Goal: Task Accomplishment & Management: Manage account settings

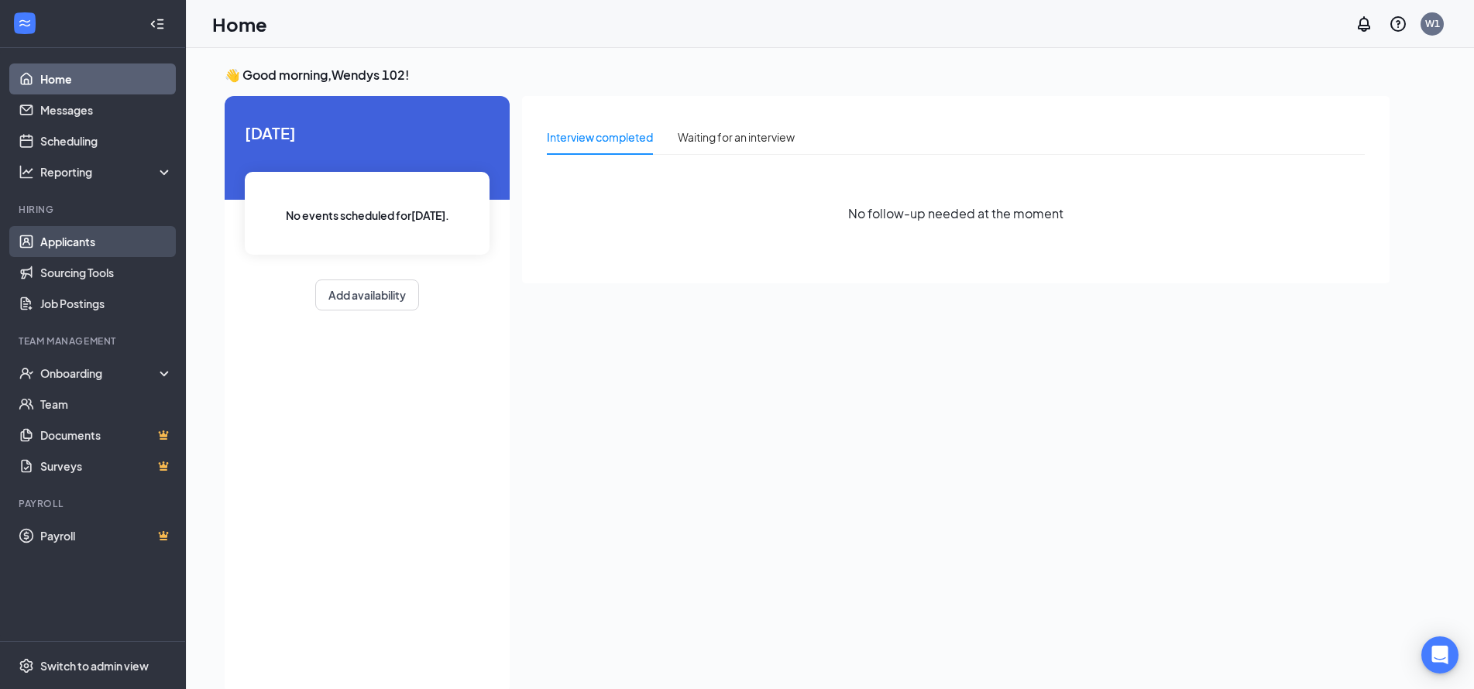
click at [84, 238] on link "Applicants" at bounding box center [106, 241] width 132 height 31
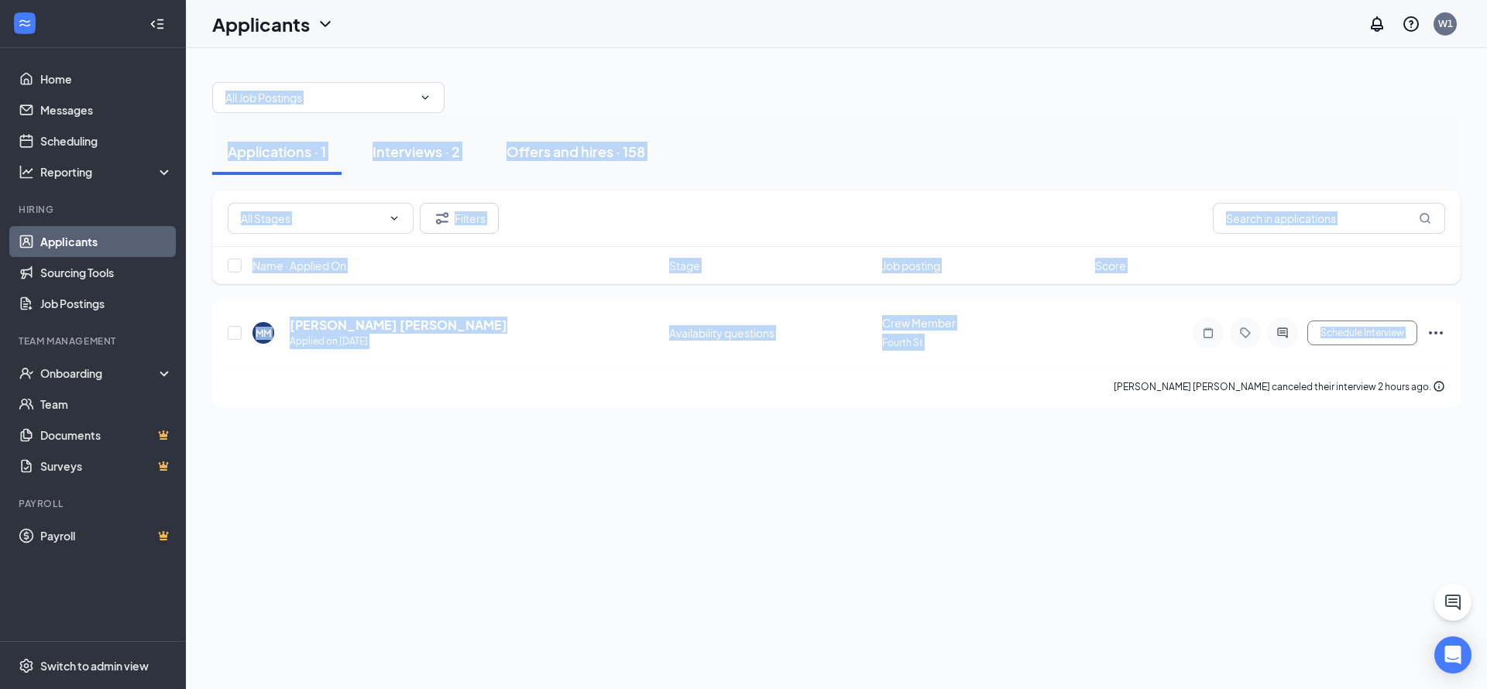
drag, startPoint x: 949, startPoint y: 664, endPoint x: 865, endPoint y: 532, distance: 156.6
click at [240, 92] on div "Applications · 1 Interviews · 2 Offers and hires · 158 Filters Name · Applied O…" at bounding box center [836, 368] width 1301 height 641
click at [958, 617] on div "Applications · 1 Interviews · 2 Offers and hires · 158 Filters Name · Applied O…" at bounding box center [836, 368] width 1301 height 641
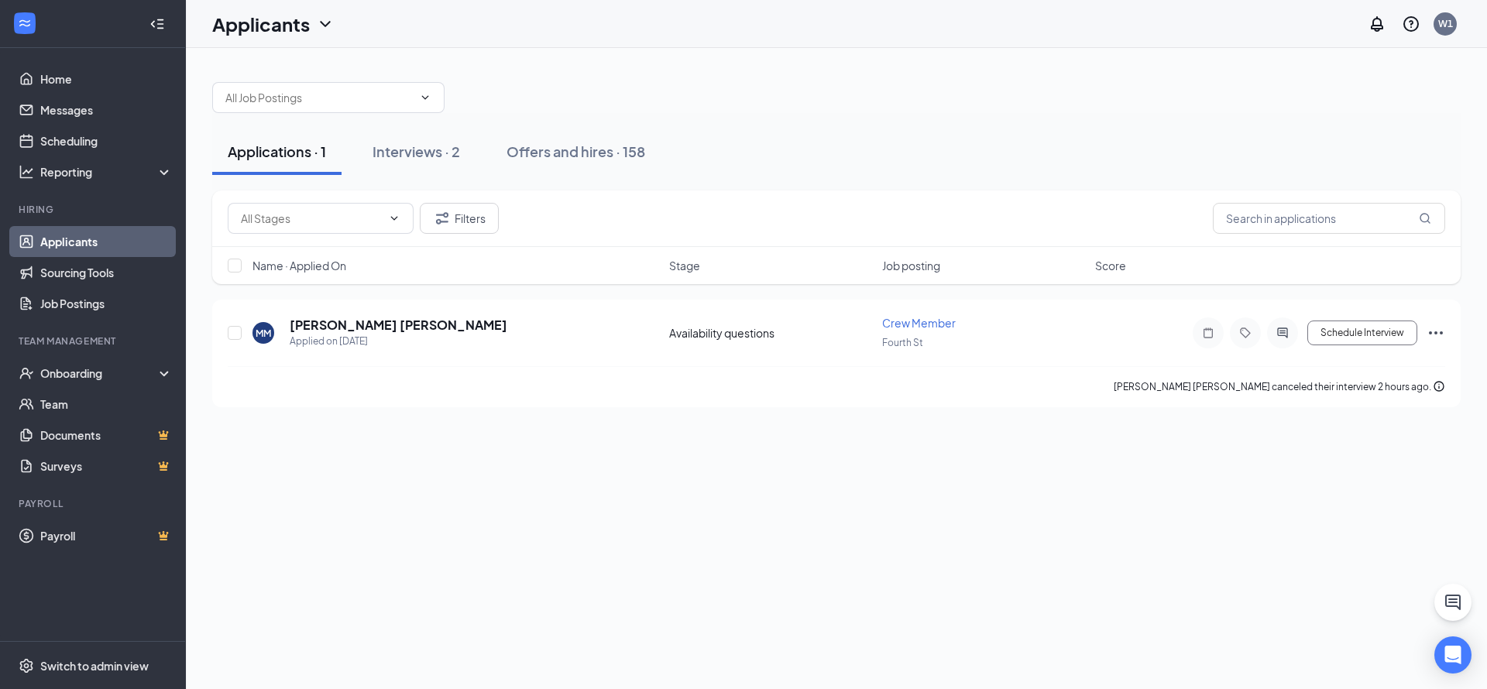
click at [1394, 561] on div "Applications · 1 Interviews · 2 Offers and hires · 158 Filters Name · Applied O…" at bounding box center [836, 368] width 1301 height 641
click at [1440, 335] on icon "Ellipses" at bounding box center [1436, 333] width 19 height 19
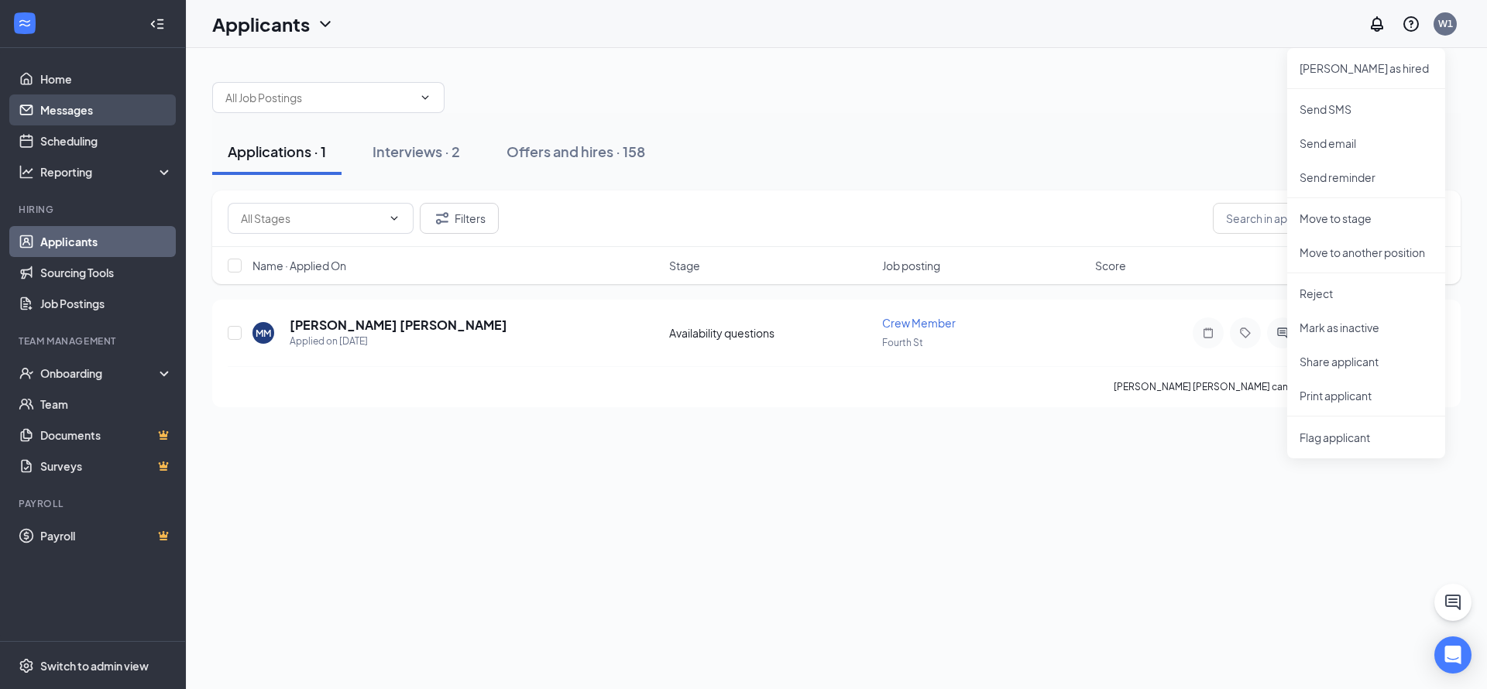
click at [94, 106] on link "Messages" at bounding box center [106, 109] width 132 height 31
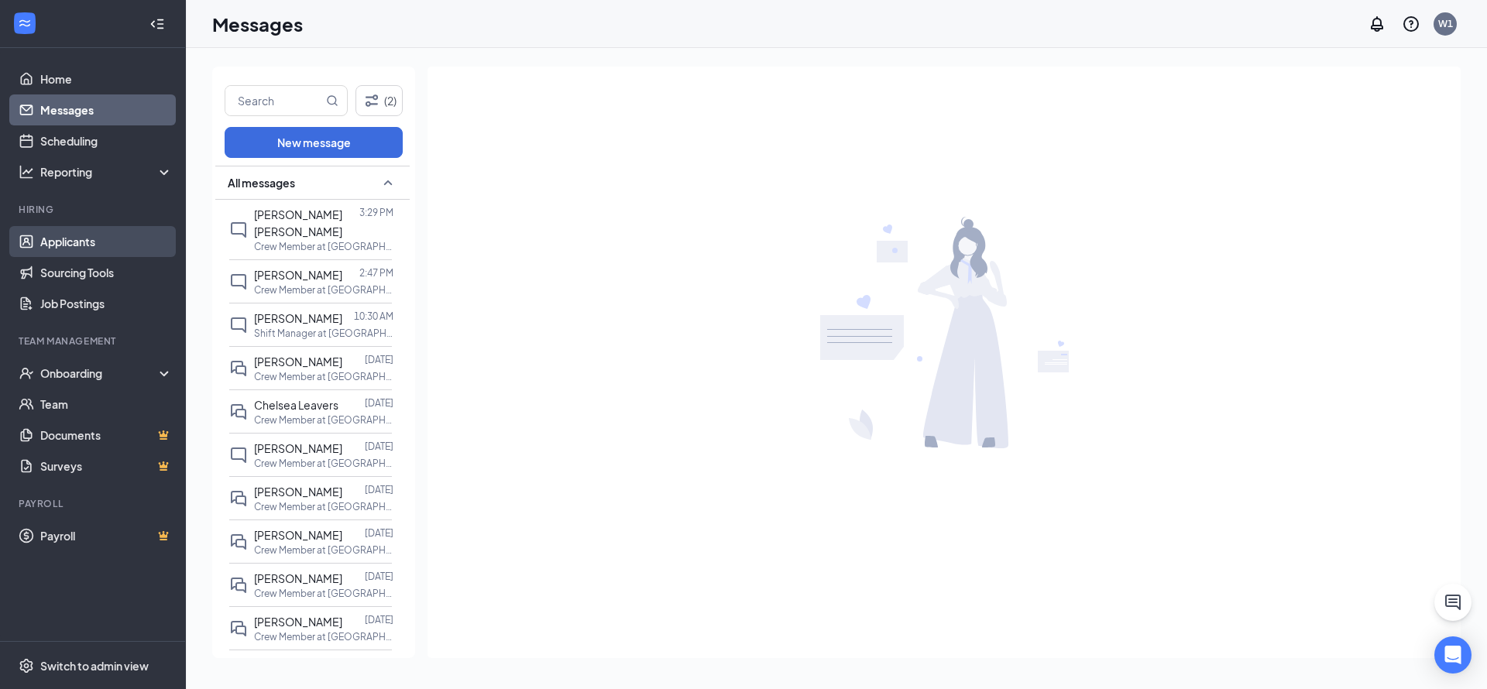
click at [96, 246] on link "Applicants" at bounding box center [106, 241] width 132 height 31
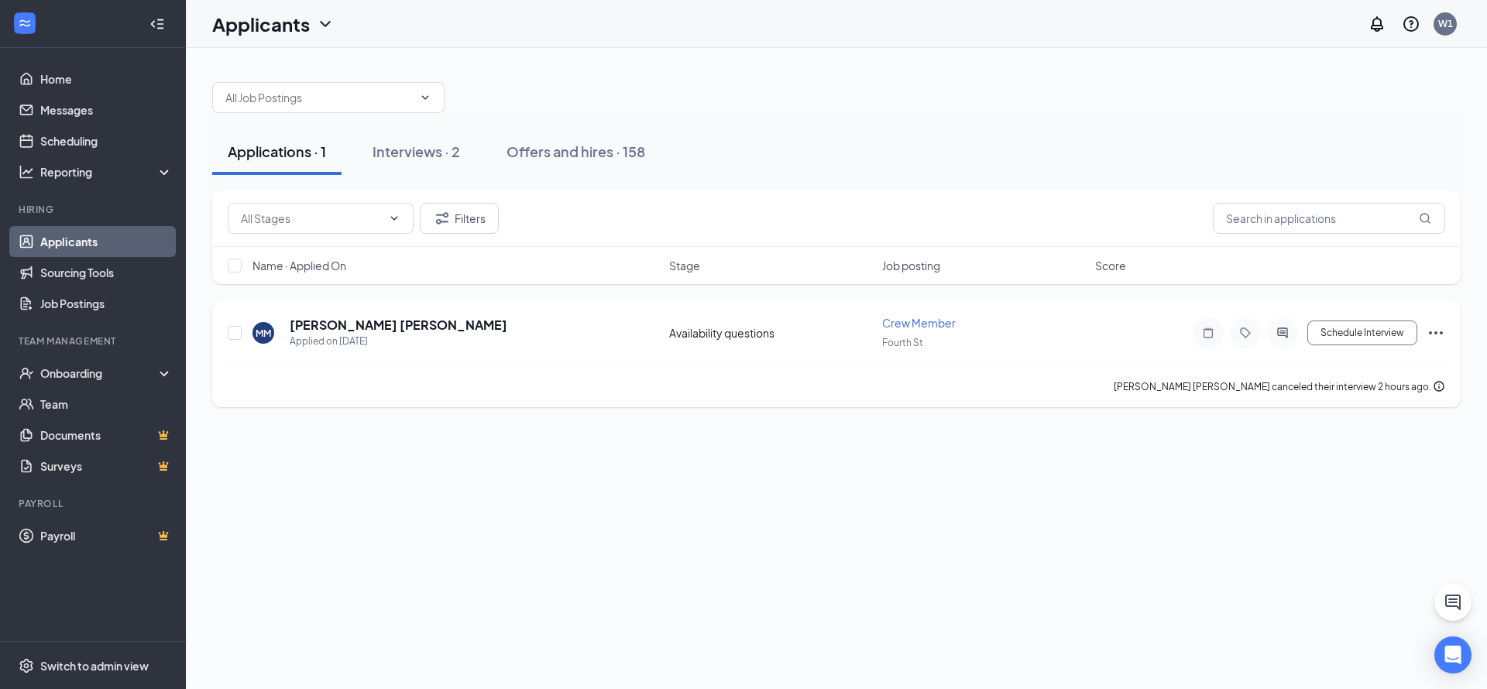
click at [1438, 335] on icon "Ellipses" at bounding box center [1436, 333] width 19 height 19
click at [1306, 286] on p "Reject" at bounding box center [1366, 293] width 133 height 15
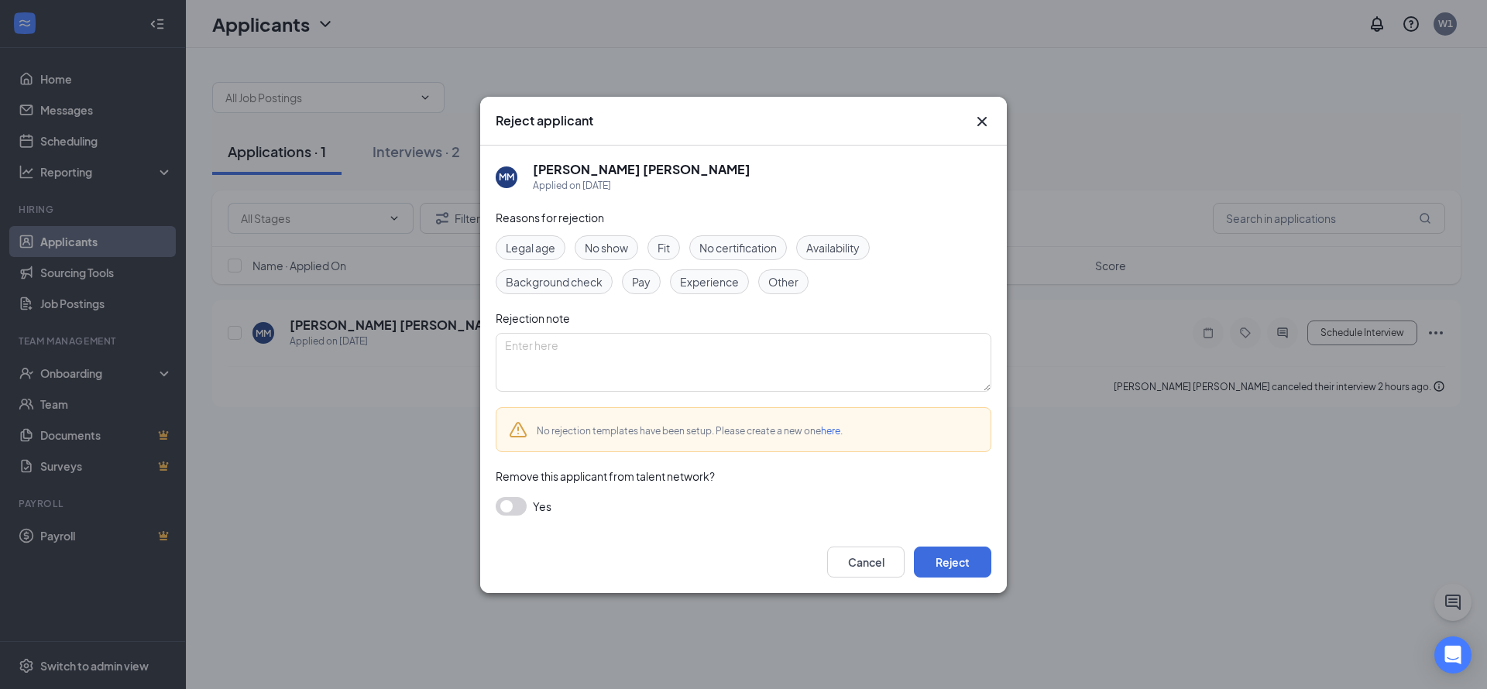
click at [771, 279] on span "Other" at bounding box center [783, 281] width 30 height 17
click at [677, 319] on div "Rejection note" at bounding box center [744, 318] width 496 height 17
click at [683, 352] on textarea at bounding box center [744, 362] width 496 height 59
click at [936, 558] on button "Reject" at bounding box center [952, 562] width 77 height 31
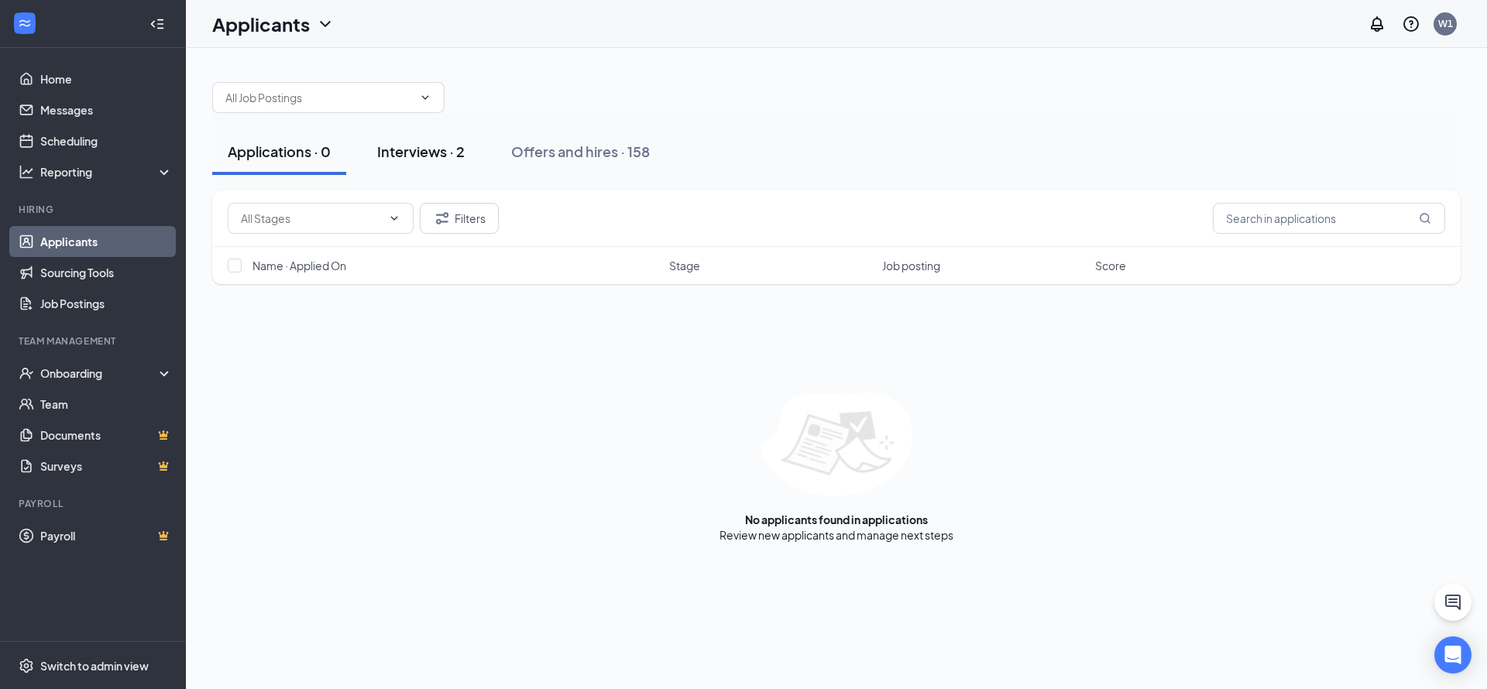
click at [406, 154] on div "Interviews · 2" at bounding box center [421, 151] width 88 height 19
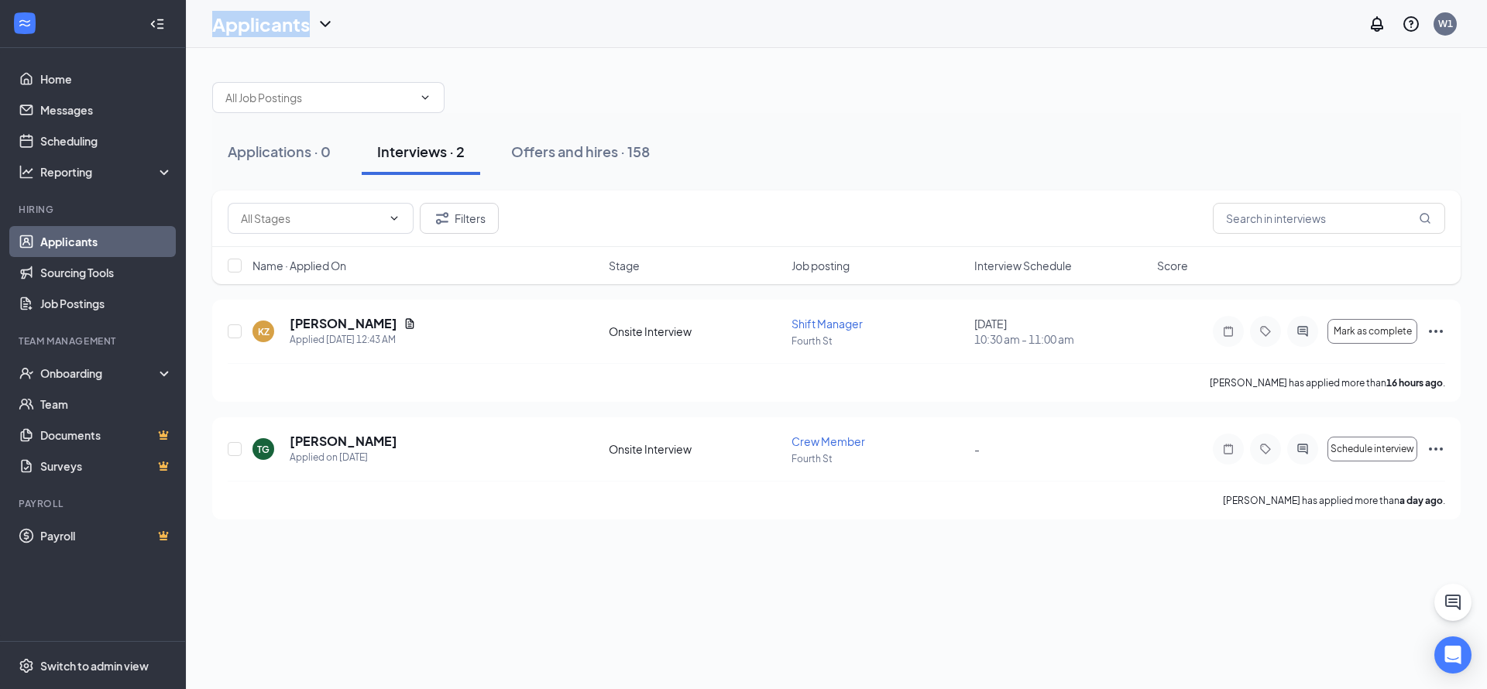
drag, startPoint x: 337, startPoint y: 40, endPoint x: 203, endPoint y: 29, distance: 134.4
click at [203, 29] on div "Applicants W1" at bounding box center [836, 24] width 1301 height 48
drag, startPoint x: 203, startPoint y: 29, endPoint x: 378, endPoint y: 39, distance: 175.3
click at [378, 39] on div "Applicants W1" at bounding box center [836, 24] width 1301 height 48
drag, startPoint x: 313, startPoint y: 32, endPoint x: 222, endPoint y: 31, distance: 90.6
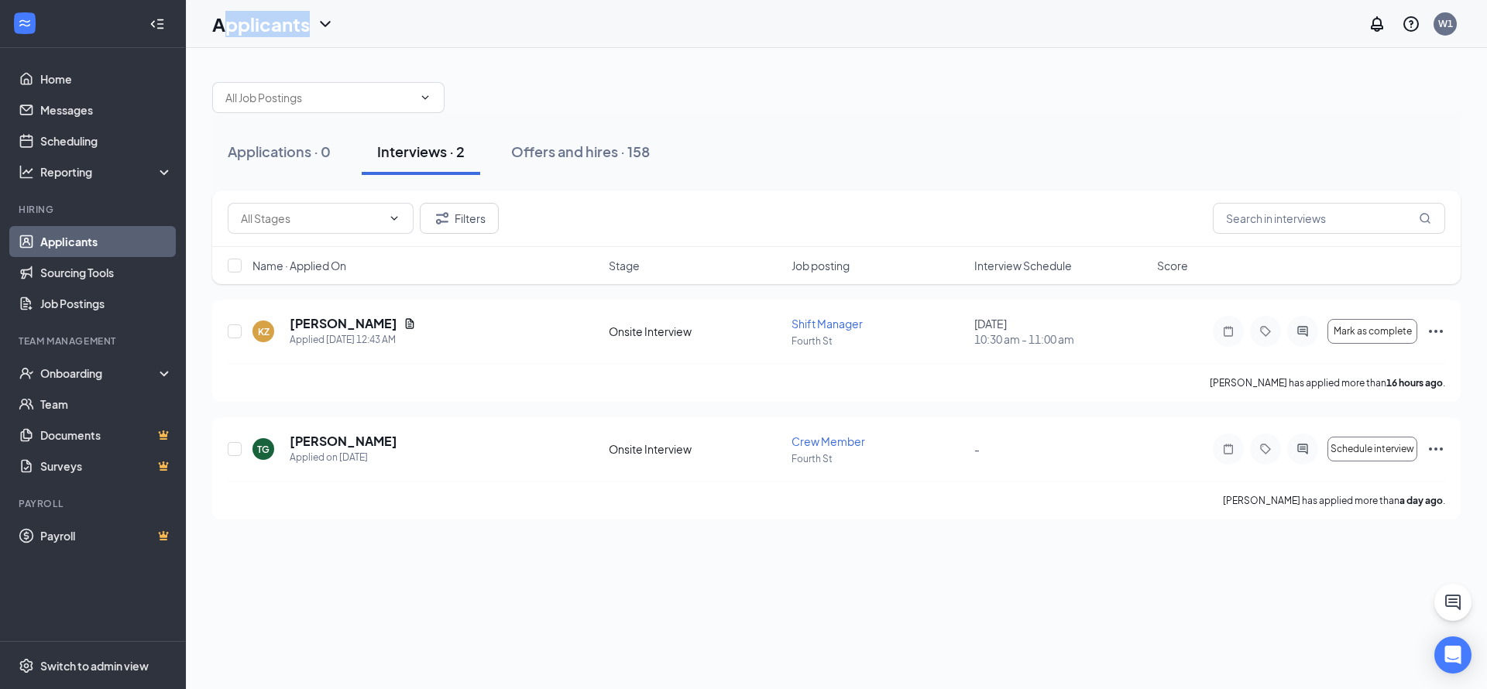
click at [222, 31] on div "Applicants" at bounding box center [273, 24] width 122 height 26
drag, startPoint x: 222, startPoint y: 31, endPoint x: 319, endPoint y: 33, distance: 96.8
click at [319, 33] on icon "ChevronDown" at bounding box center [325, 24] width 19 height 19
click at [403, 38] on div "Applicants W1" at bounding box center [836, 24] width 1301 height 48
drag, startPoint x: 328, startPoint y: 41, endPoint x: 195, endPoint y: 40, distance: 133.2
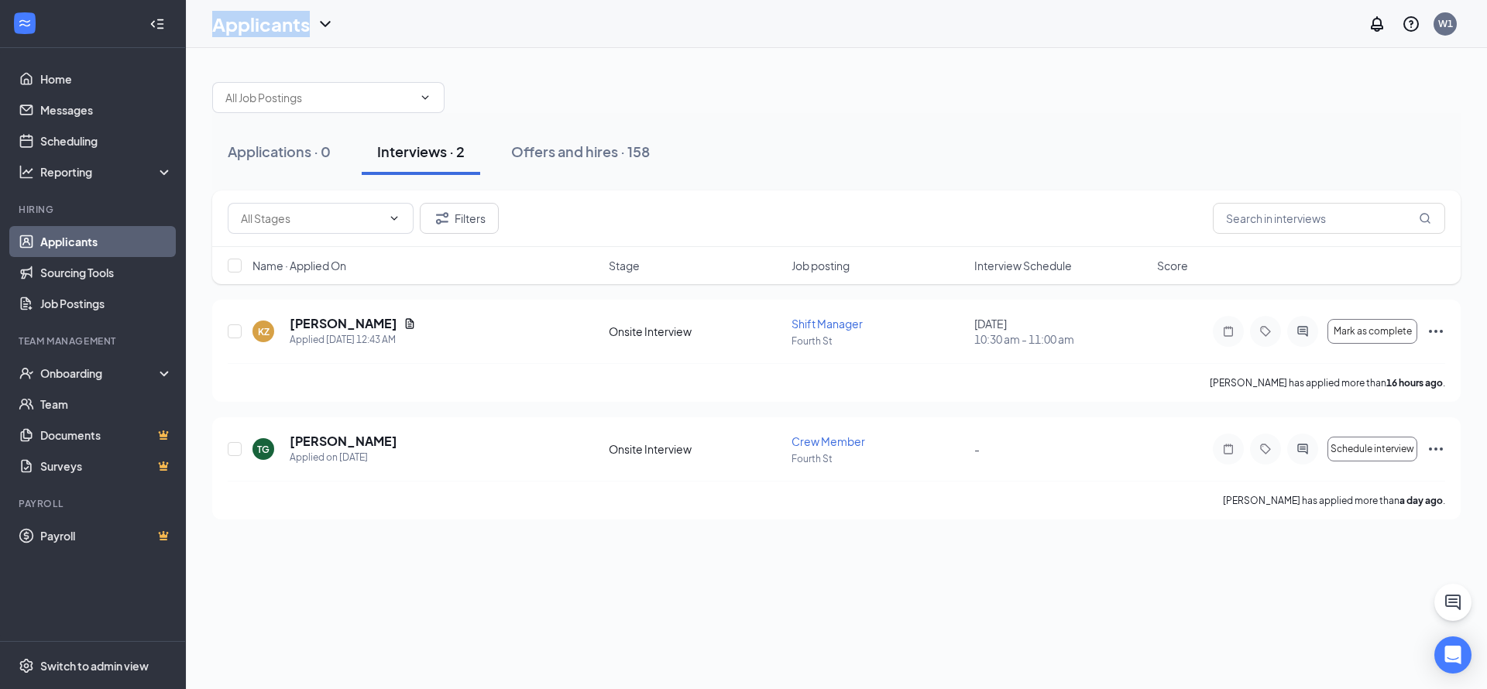
click at [195, 40] on div "Applicants W1" at bounding box center [836, 24] width 1301 height 48
drag, startPoint x: 195, startPoint y: 40, endPoint x: 449, endPoint y: 58, distance: 254.6
click at [458, 64] on div "Applications · 0 Interviews · 2 Offers and hires · 158 Filters Name · Applied O…" at bounding box center [836, 293] width 1301 height 490
drag, startPoint x: 335, startPoint y: 40, endPoint x: 209, endPoint y: 24, distance: 126.5
click at [209, 24] on div "Applicants W1" at bounding box center [836, 24] width 1301 height 48
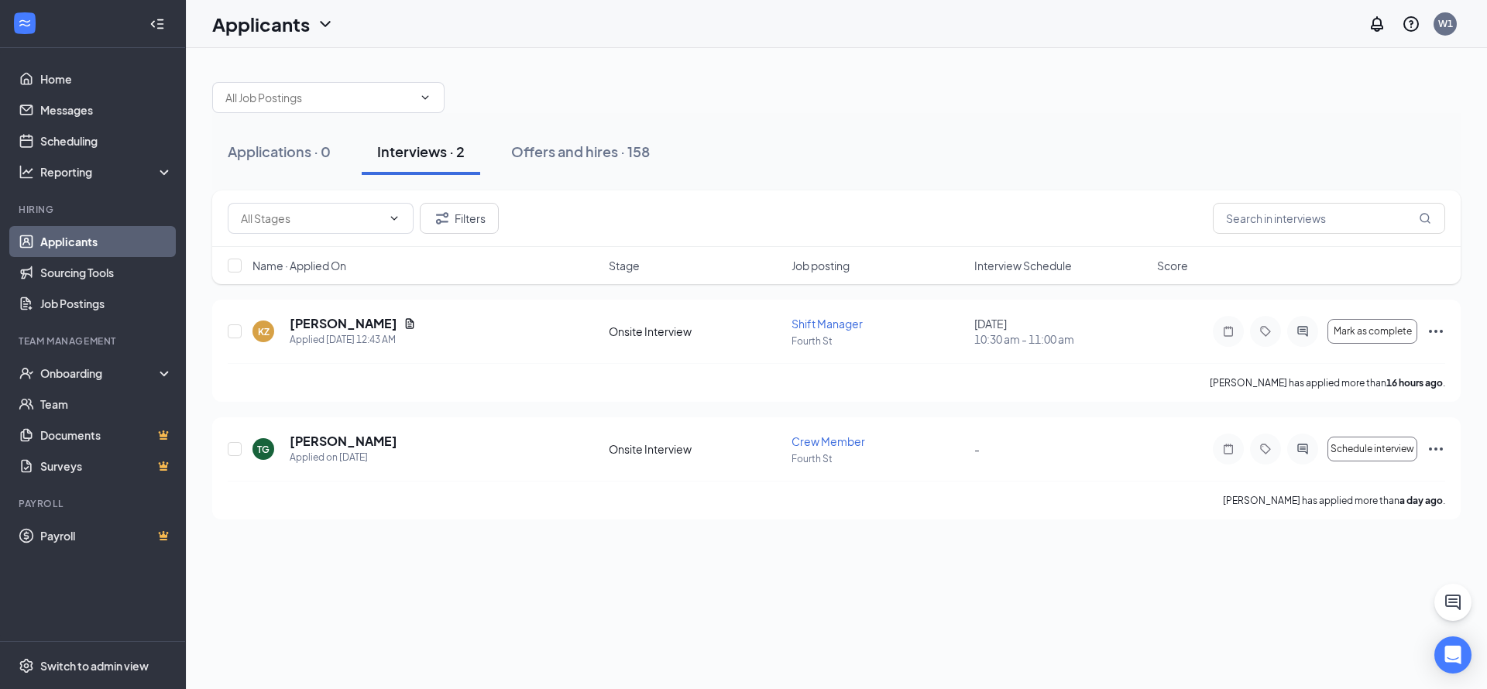
drag, startPoint x: 209, startPoint y: 24, endPoint x: 350, endPoint y: 54, distance: 144.2
click at [353, 54] on div "Applications · 0 Interviews · 2 Offers and hires · 158 Filters Name · Applied O…" at bounding box center [836, 293] width 1301 height 490
drag, startPoint x: 324, startPoint y: 43, endPoint x: 207, endPoint y: 28, distance: 117.9
click at [207, 28] on div "Applicants W1" at bounding box center [836, 24] width 1301 height 48
drag, startPoint x: 207, startPoint y: 28, endPoint x: 510, endPoint y: 60, distance: 305.3
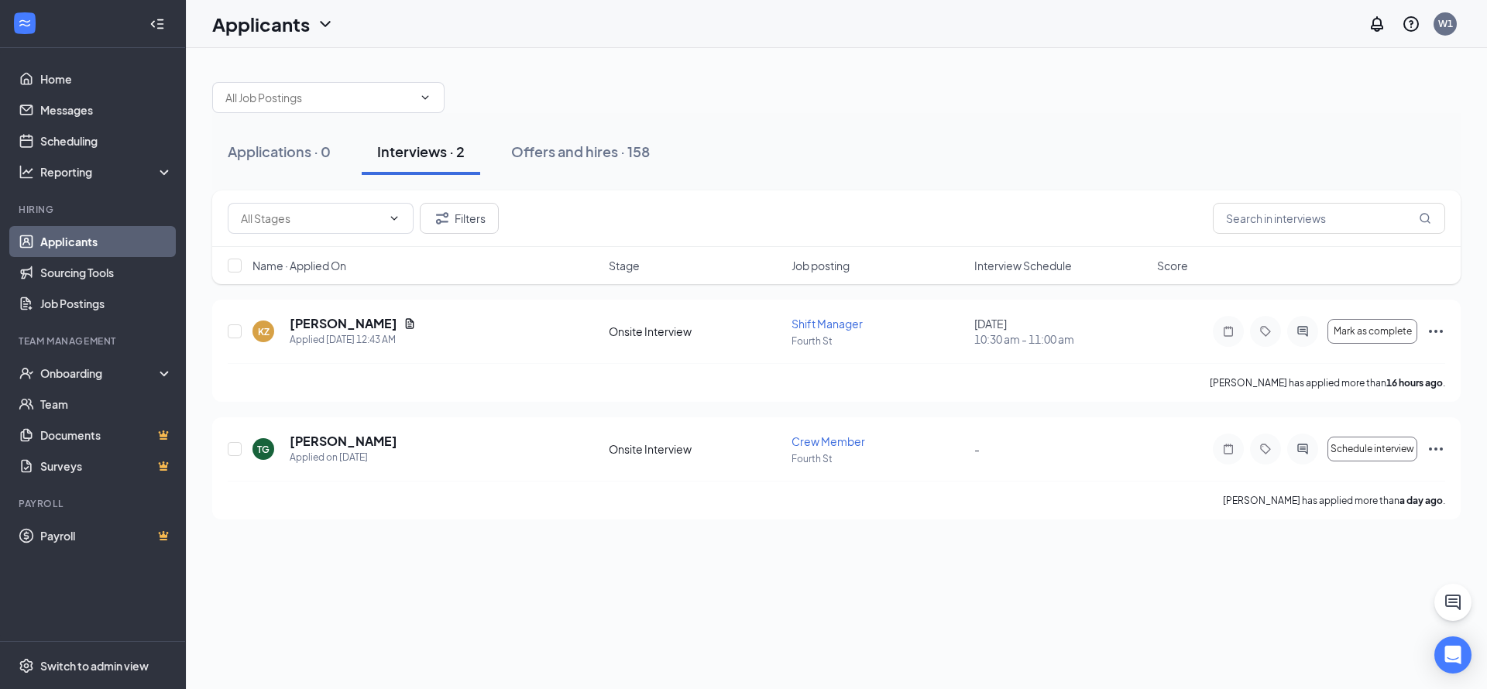
click at [510, 60] on div "Applications · 0 Interviews · 2 Offers and hires · 158 Filters Name · Applied O…" at bounding box center [836, 293] width 1301 height 490
drag, startPoint x: 320, startPoint y: 29, endPoint x: 204, endPoint y: 29, distance: 116.2
click at [204, 29] on div "Applicants W1" at bounding box center [836, 24] width 1301 height 48
drag, startPoint x: 204, startPoint y: 29, endPoint x: 391, endPoint y: 41, distance: 187.8
click at [391, 41] on div "Applicants W1" at bounding box center [836, 24] width 1301 height 48
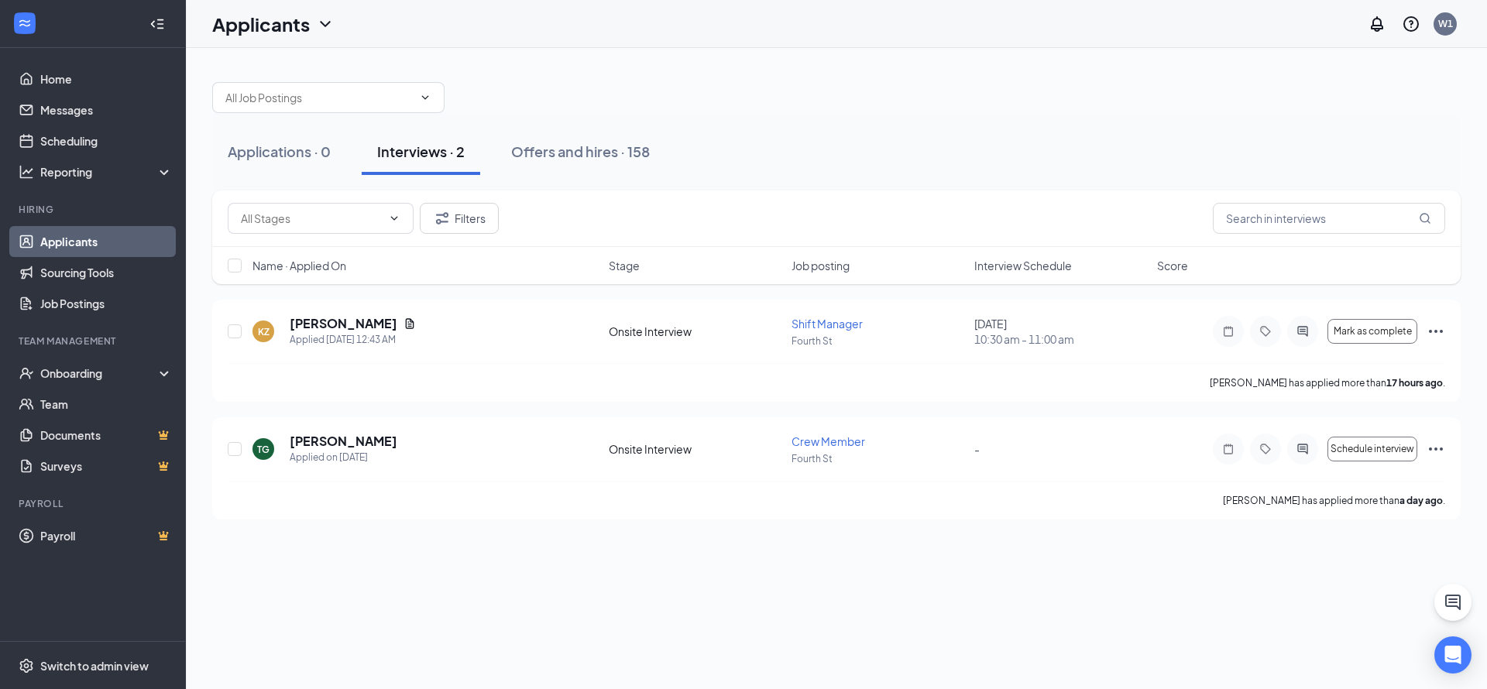
click at [648, 25] on div "Applicants W1" at bounding box center [836, 24] width 1301 height 48
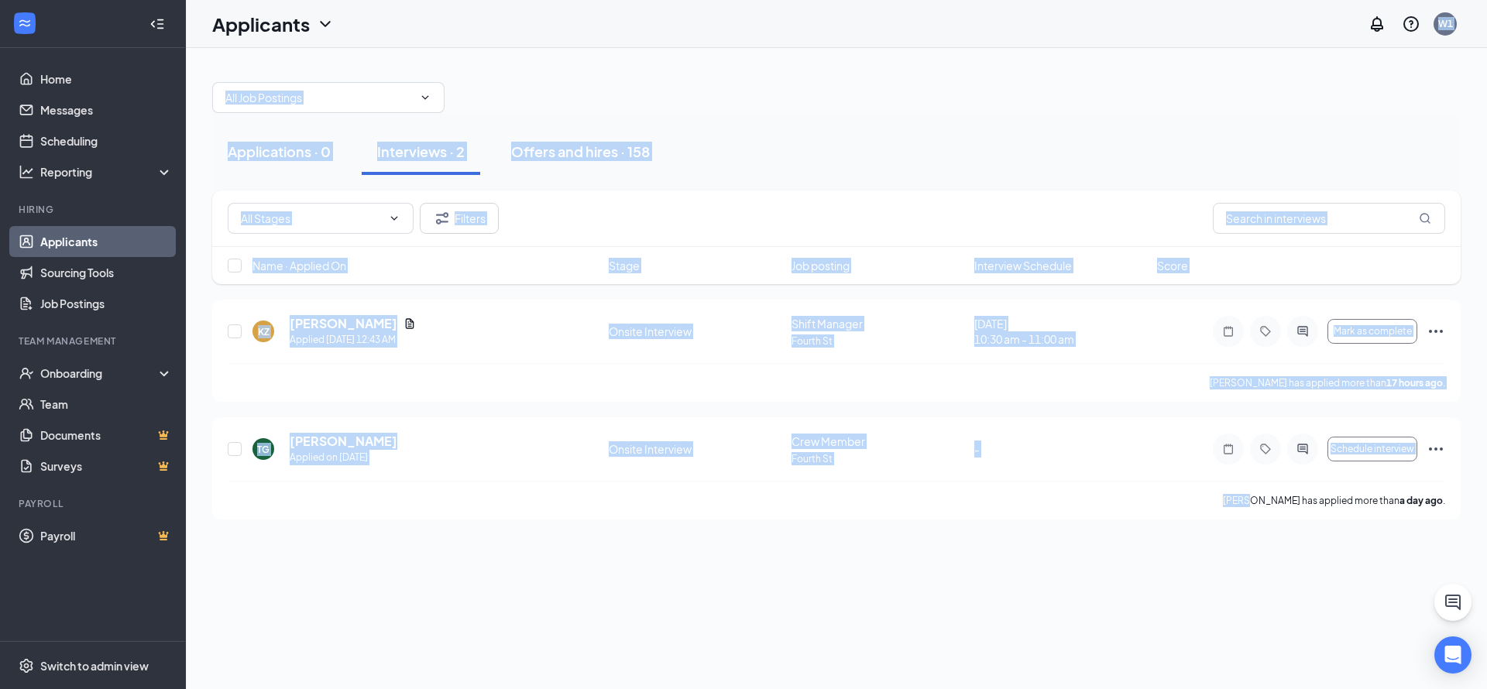
drag, startPoint x: 648, startPoint y: 25, endPoint x: 809, endPoint y: 555, distance: 554.2
click at [798, 513] on div "Applicants W1 Applications · 0 Interviews · 2 Offers and hires · 158 Filters Na…" at bounding box center [836, 344] width 1301 height 689
click at [809, 555] on div "Applications · 0 Interviews · 2 Offers and hires · 158 Filters Name · Applied O…" at bounding box center [836, 368] width 1301 height 641
drag, startPoint x: 829, startPoint y: 541, endPoint x: 460, endPoint y: 57, distance: 607.8
click at [460, 57] on div "Applications · 0 Interviews · 2 Offers and hires · 158 Filters Name · Applied O…" at bounding box center [836, 368] width 1301 height 641
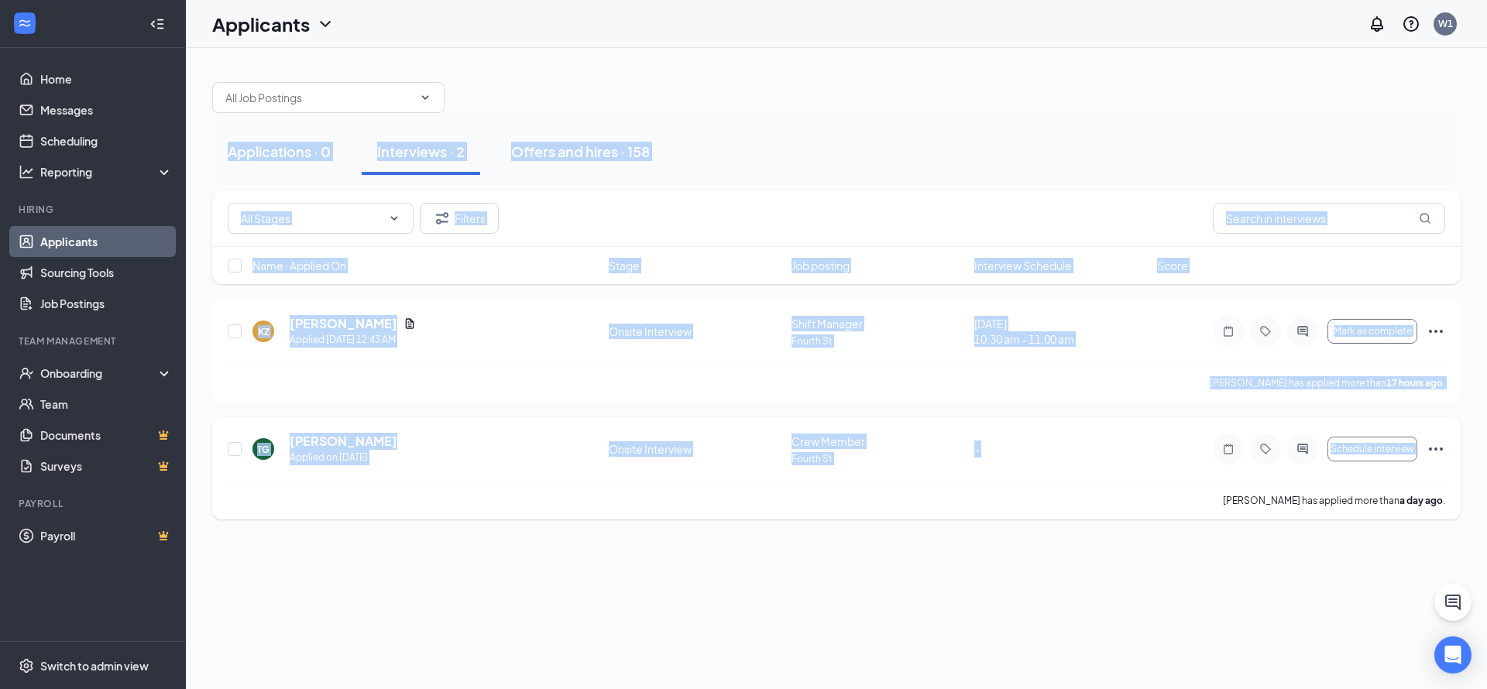
drag, startPoint x: 460, startPoint y: 57, endPoint x: 741, endPoint y: 500, distance: 524.7
click at [741, 500] on div "Tegan Gonter has applied more than a day ago ." at bounding box center [836, 500] width 1217 height 39
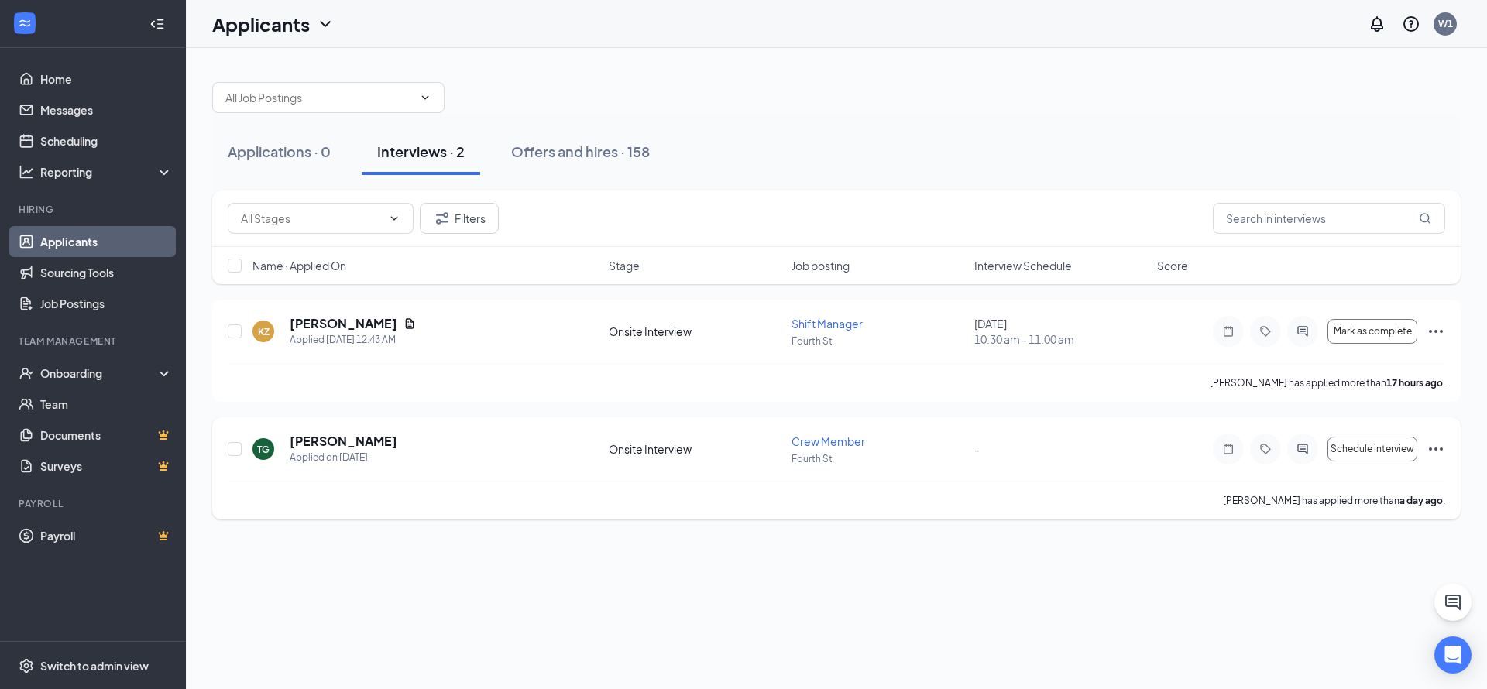
click at [1434, 448] on icon "Ellipses" at bounding box center [1436, 449] width 19 height 19
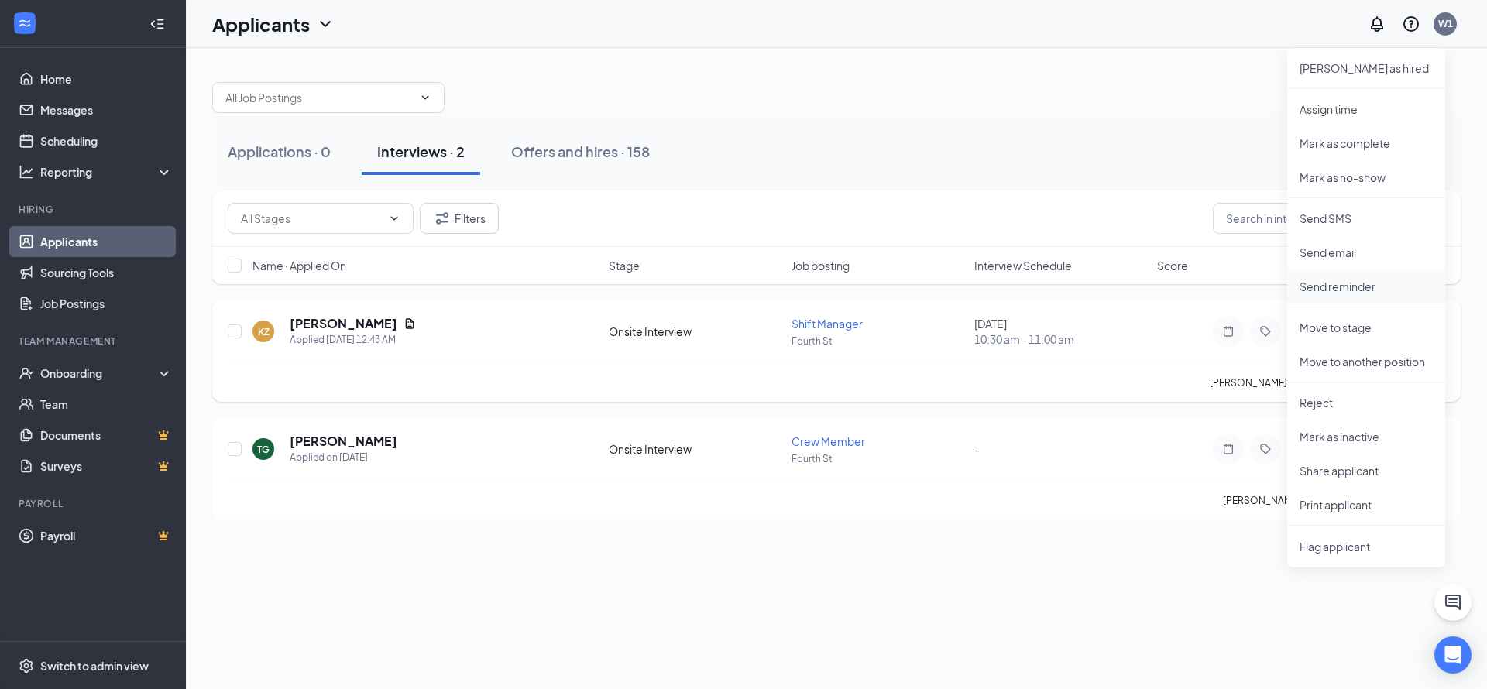
click at [1341, 295] on li "Send reminder" at bounding box center [1366, 287] width 158 height 34
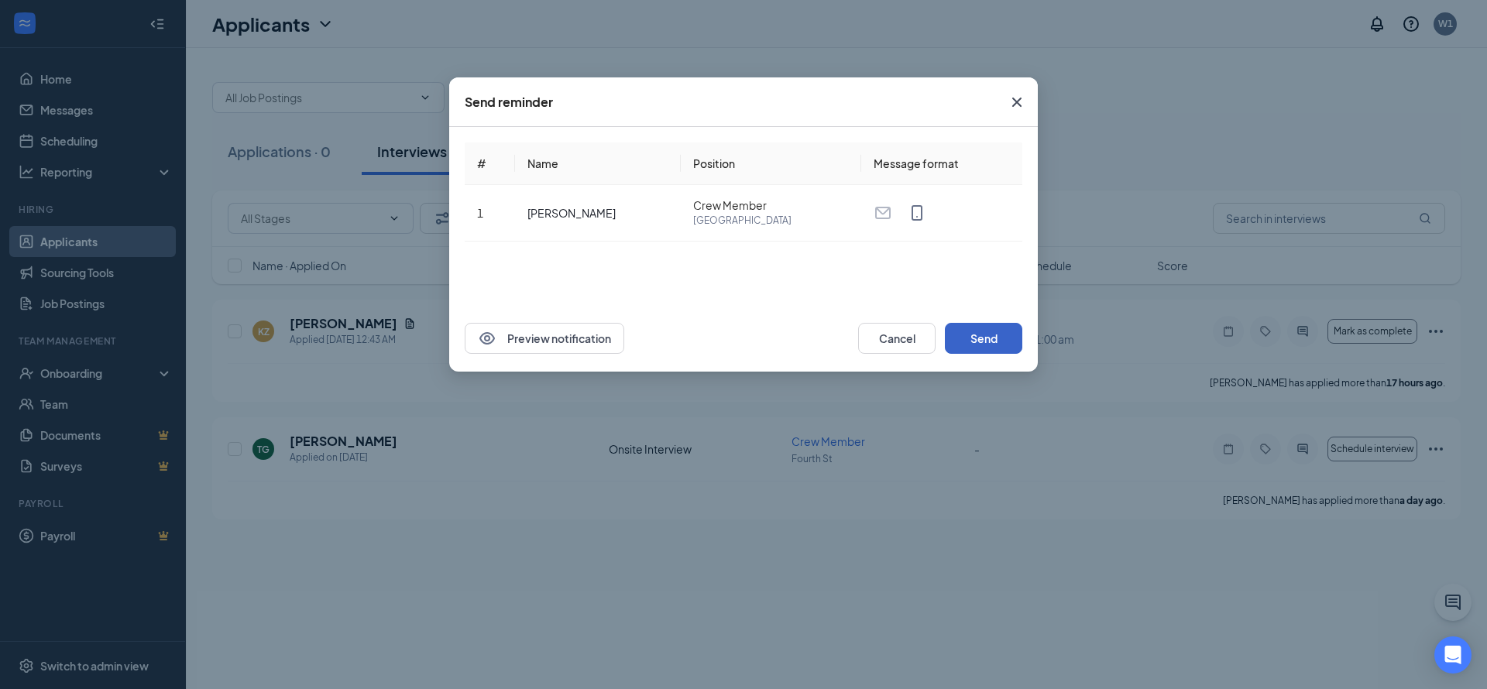
click at [996, 331] on button "Send" at bounding box center [983, 338] width 77 height 31
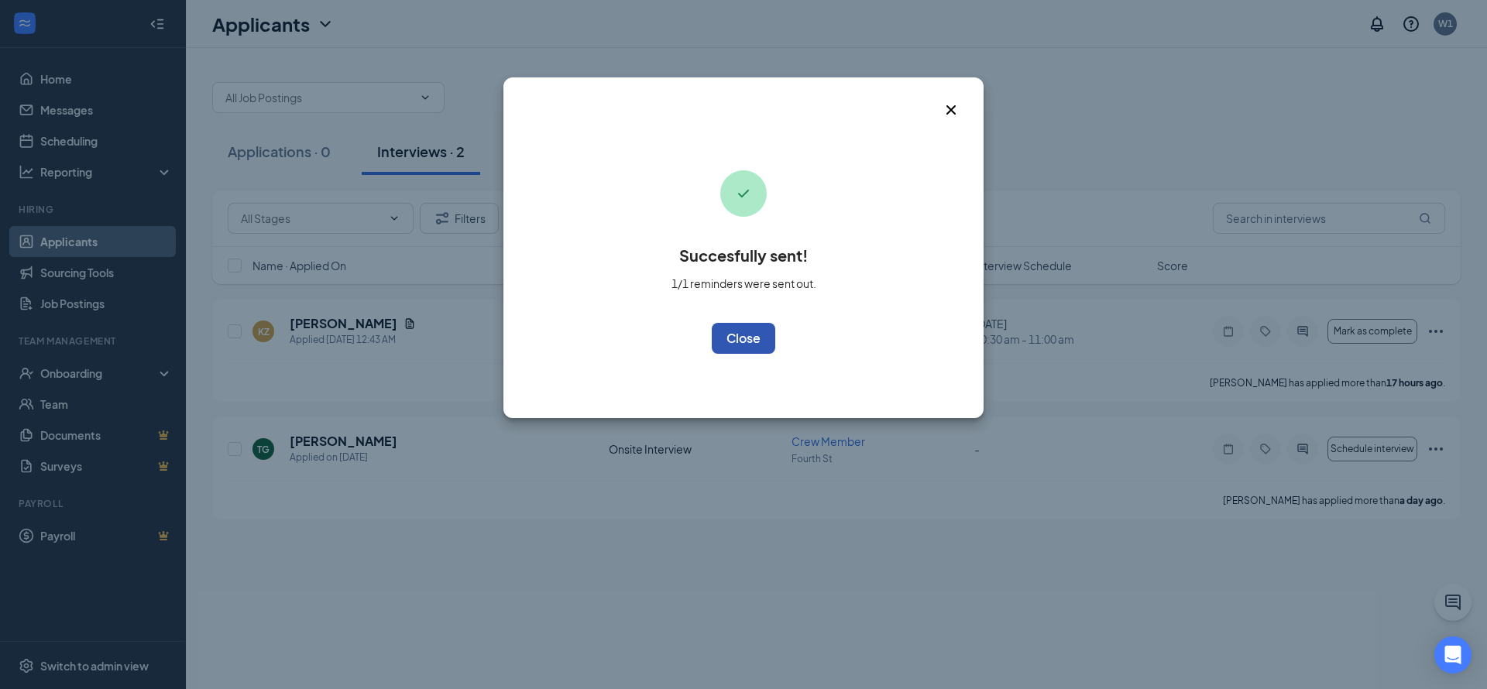
click at [748, 342] on button "OK" at bounding box center [744, 338] width 64 height 31
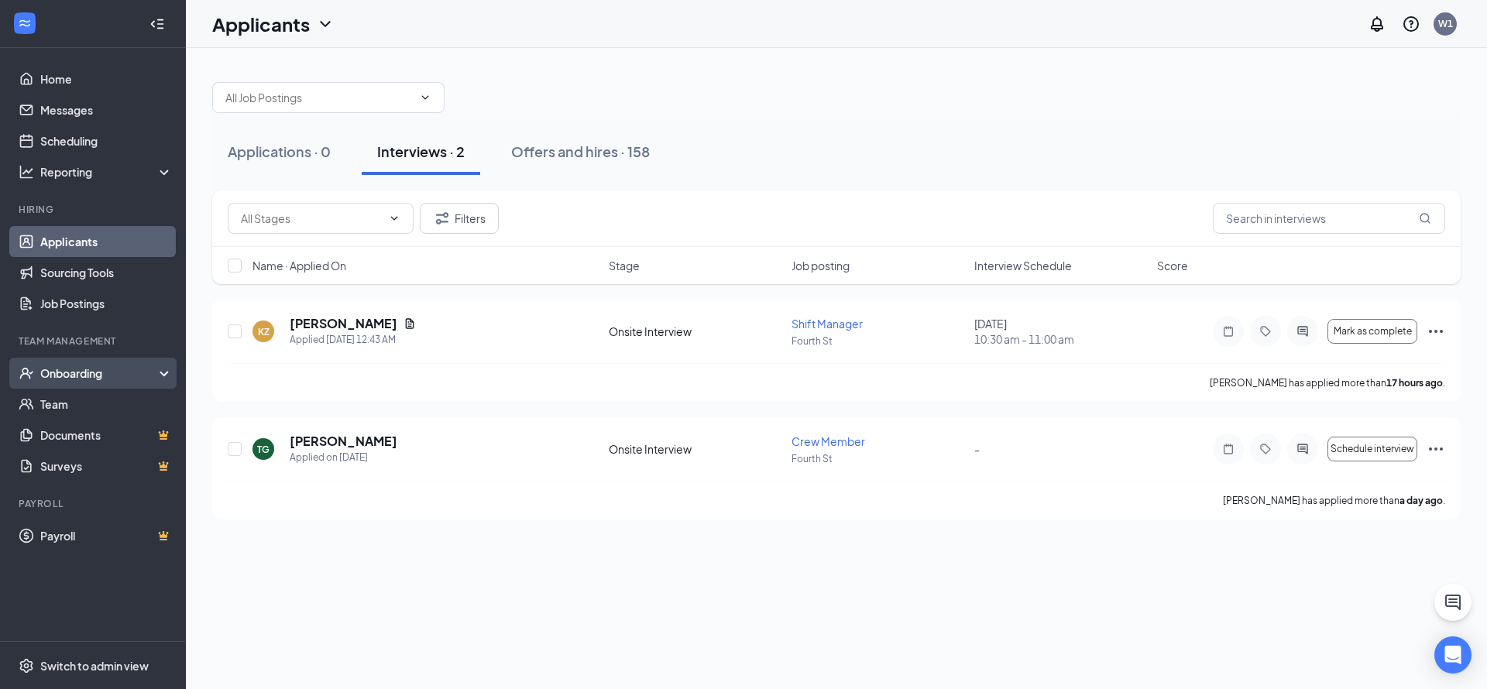
click at [90, 369] on div "Onboarding" at bounding box center [99, 373] width 119 height 15
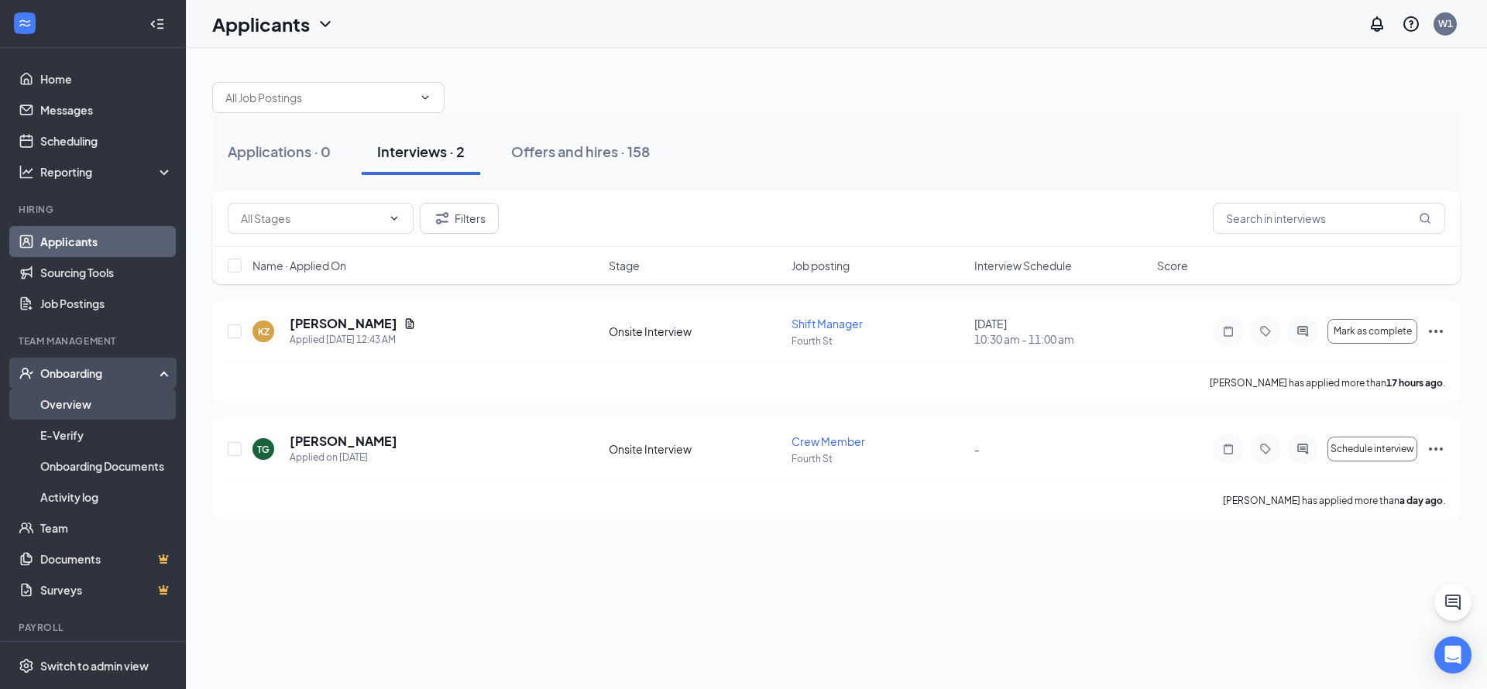
click at [75, 408] on link "Overview" at bounding box center [106, 404] width 132 height 31
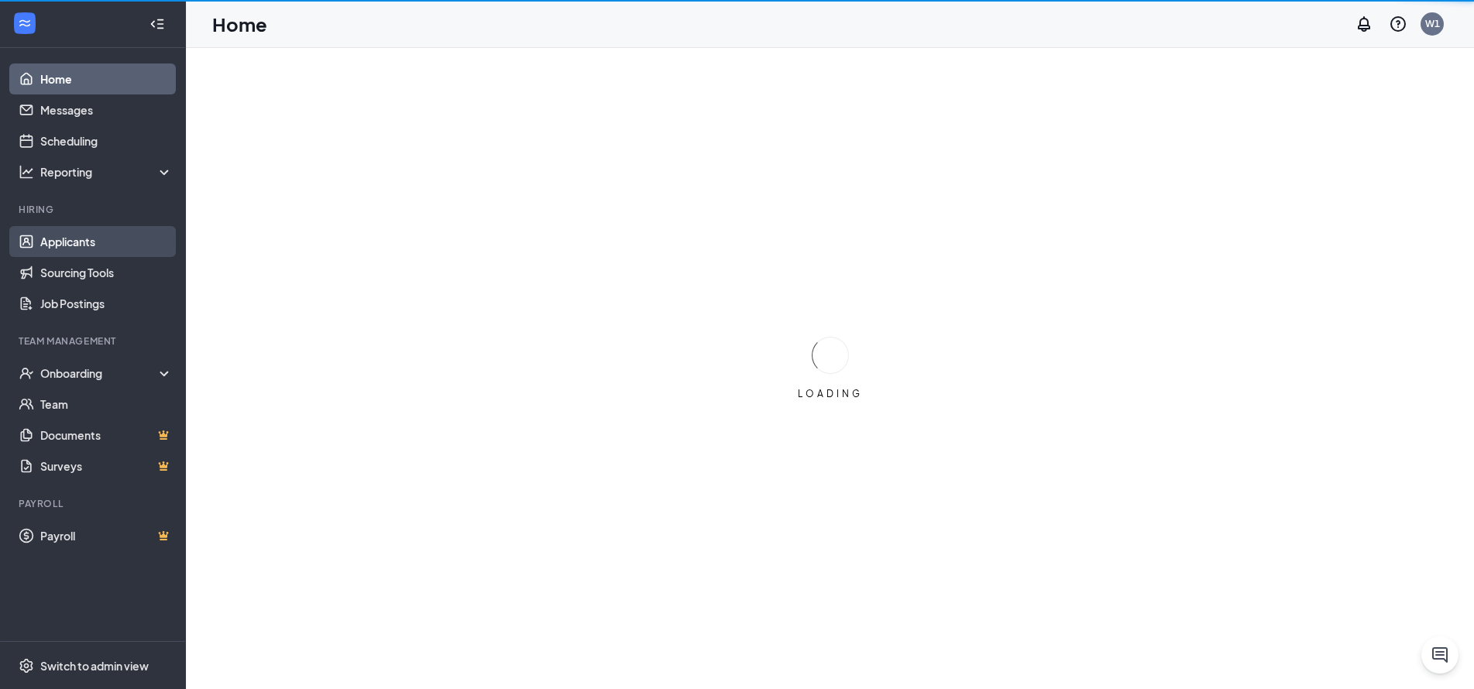
click at [101, 234] on link "Applicants" at bounding box center [106, 241] width 132 height 31
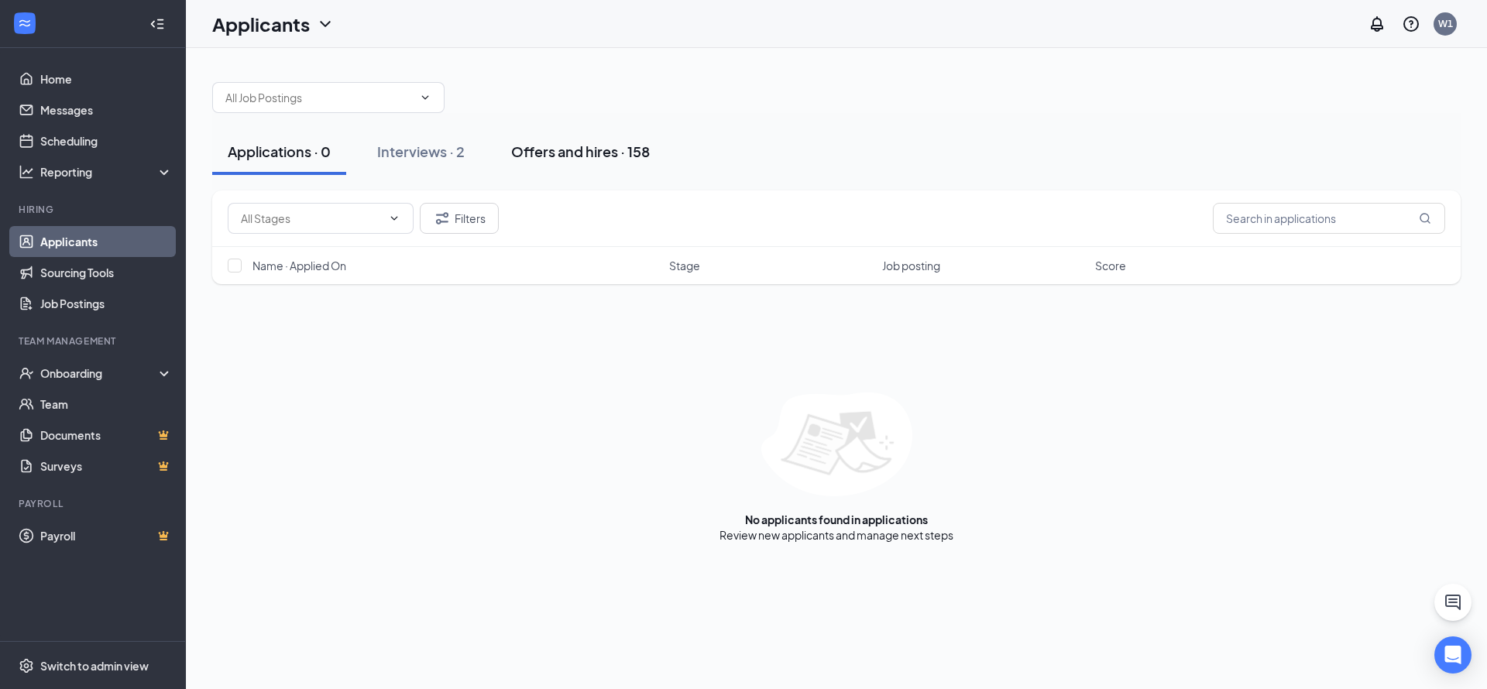
click at [556, 150] on div "Offers and hires · 158" at bounding box center [580, 151] width 139 height 19
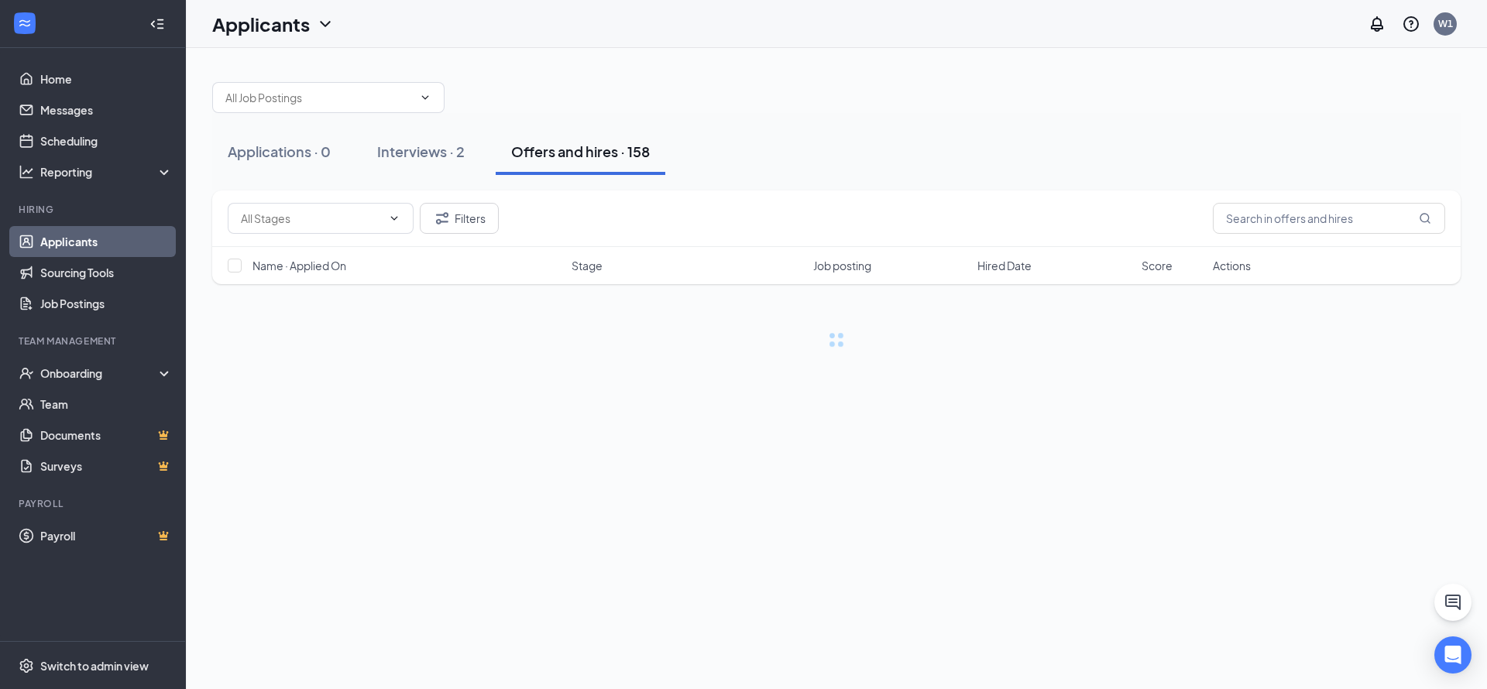
click at [555, 139] on button "Offers and hires · 158" at bounding box center [581, 152] width 170 height 46
click at [537, 149] on div "Offers and hires · 158" at bounding box center [580, 151] width 139 height 19
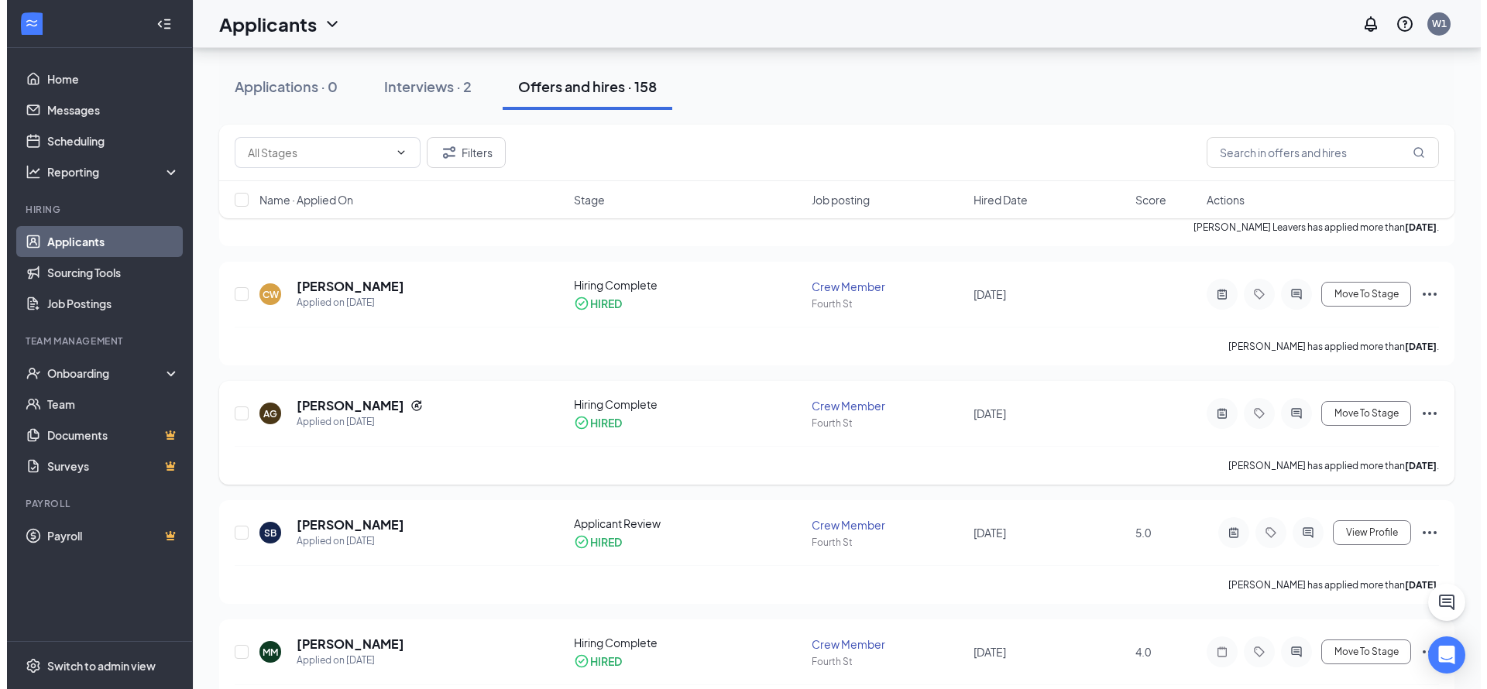
scroll to position [310, 0]
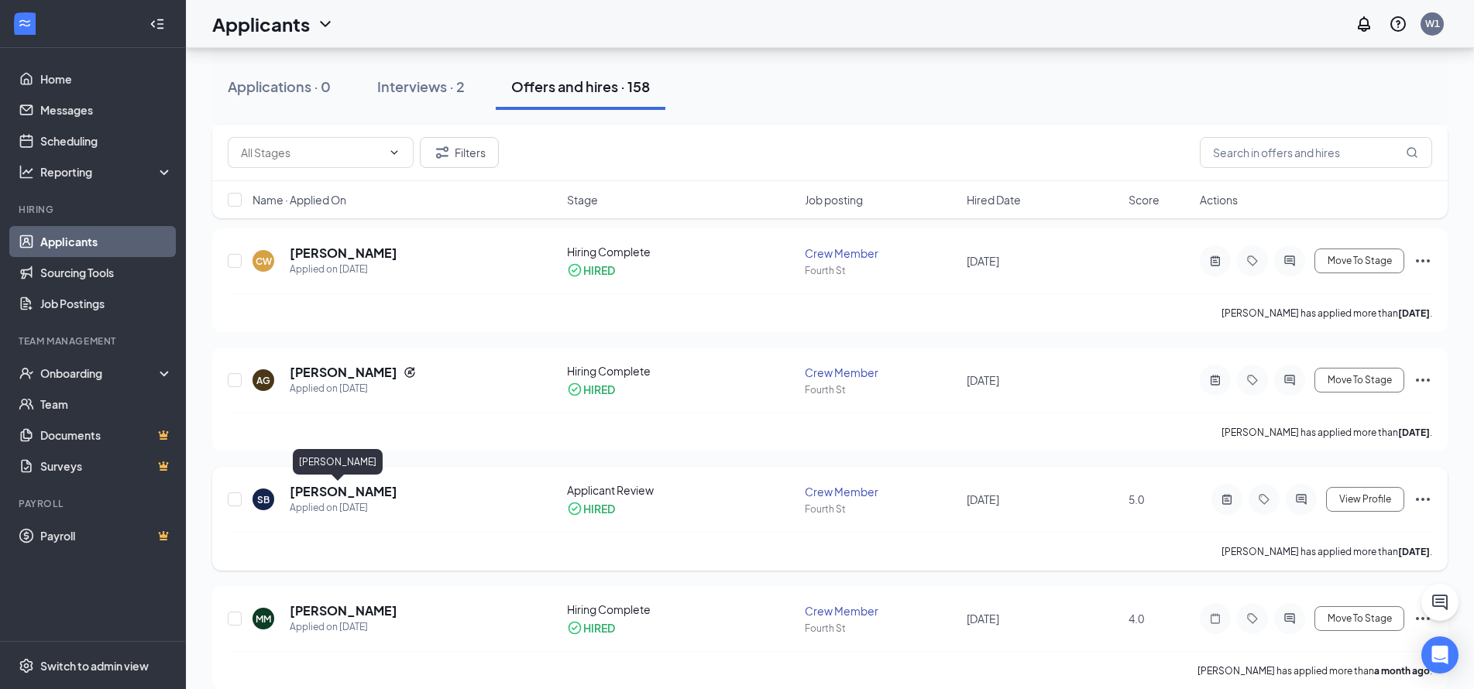
click at [310, 496] on h5 "[PERSON_NAME]" at bounding box center [344, 491] width 108 height 17
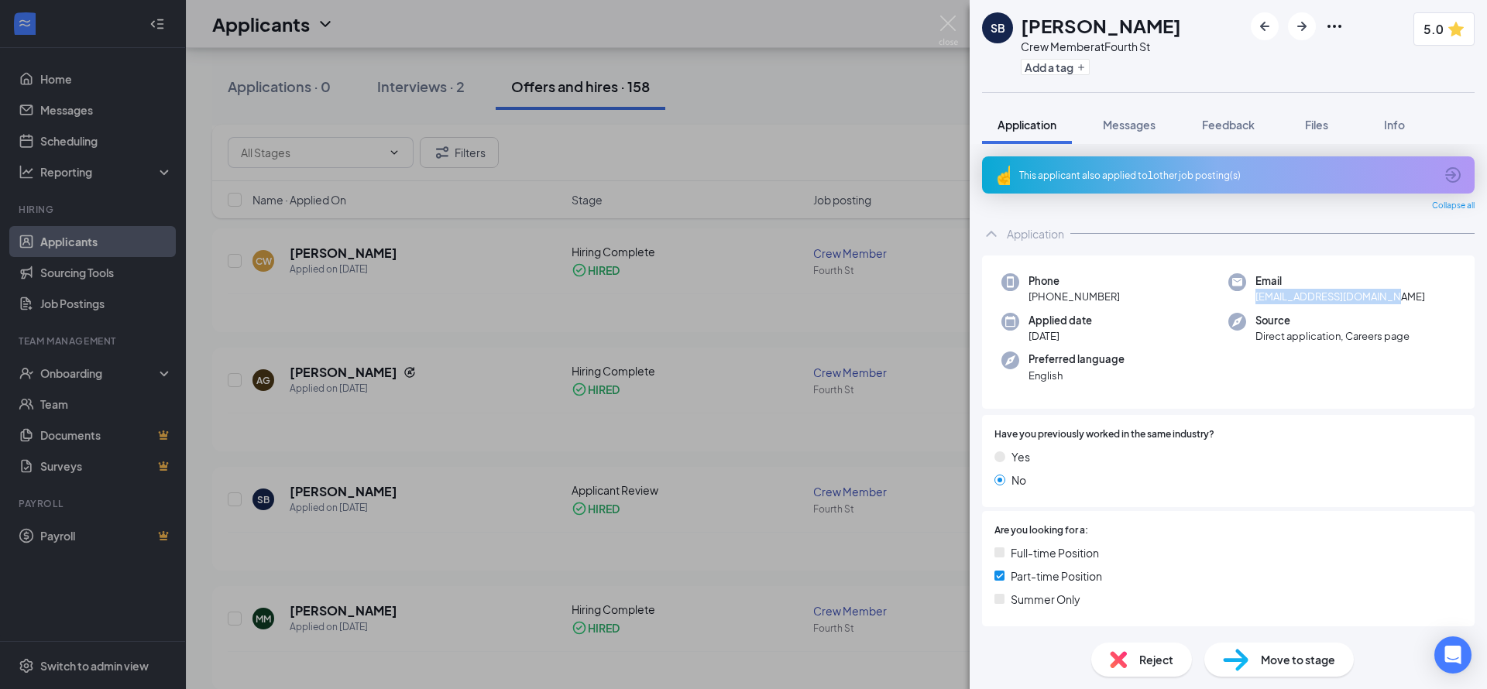
drag, startPoint x: 1248, startPoint y: 300, endPoint x: 1390, endPoint y: 303, distance: 142.5
click at [1390, 303] on div "Email everythinggmod@gmail.com" at bounding box center [1341, 289] width 227 height 32
